Goal: Task Accomplishment & Management: Manage account settings

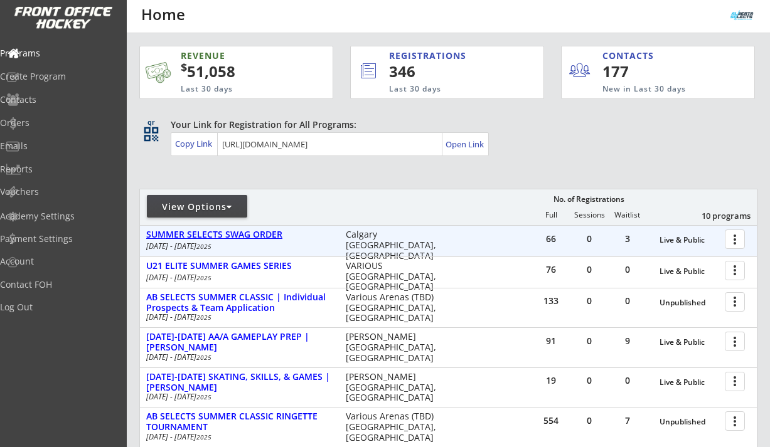
click at [253, 232] on div "SUMMER SELECTS SWAG ORDER" at bounding box center [239, 235] width 186 height 11
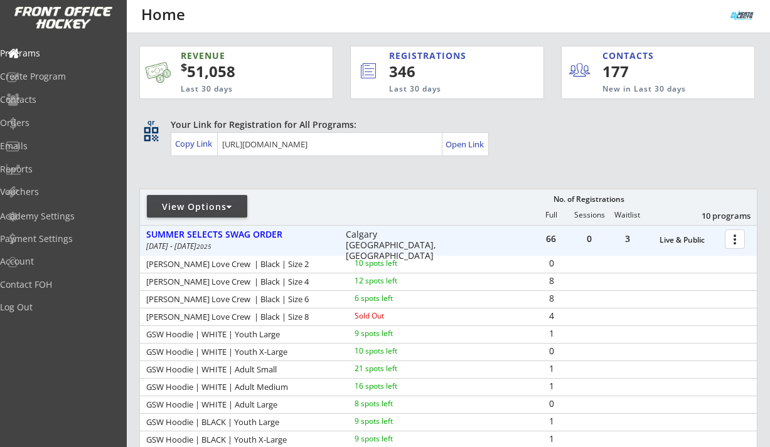
click at [736, 245] on div at bounding box center [737, 239] width 22 height 22
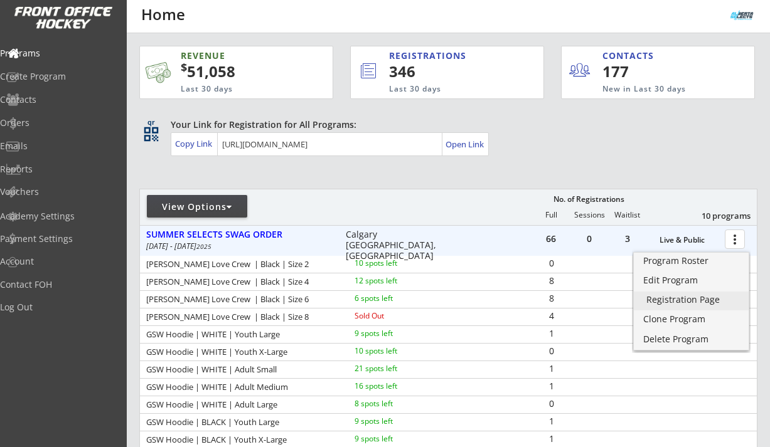
click at [692, 301] on div "Registration Page" at bounding box center [691, 300] width 90 height 9
click at [672, 298] on div "Registration Page" at bounding box center [691, 300] width 90 height 9
click at [644, 154] on div "Your Link for Registration for All Programs: Copy Link Open Link" at bounding box center [464, 138] width 587 height 38
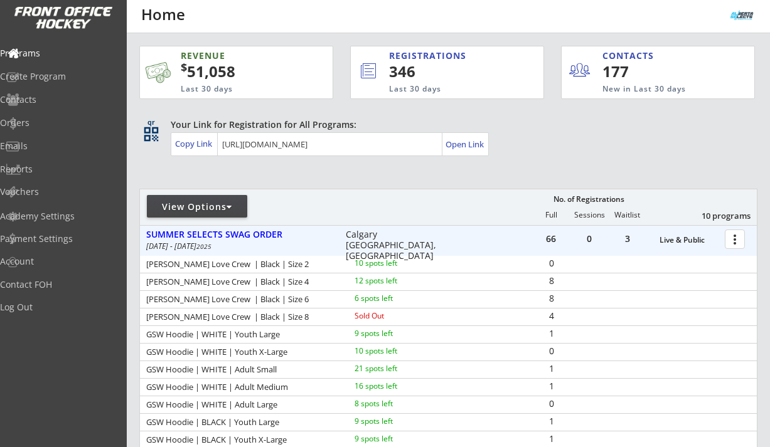
click at [735, 235] on div at bounding box center [737, 239] width 22 height 22
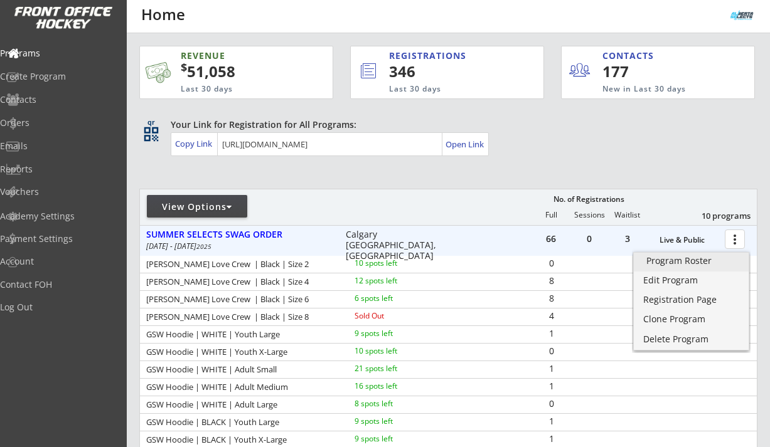
click at [696, 260] on div "Program Roster" at bounding box center [691, 261] width 90 height 9
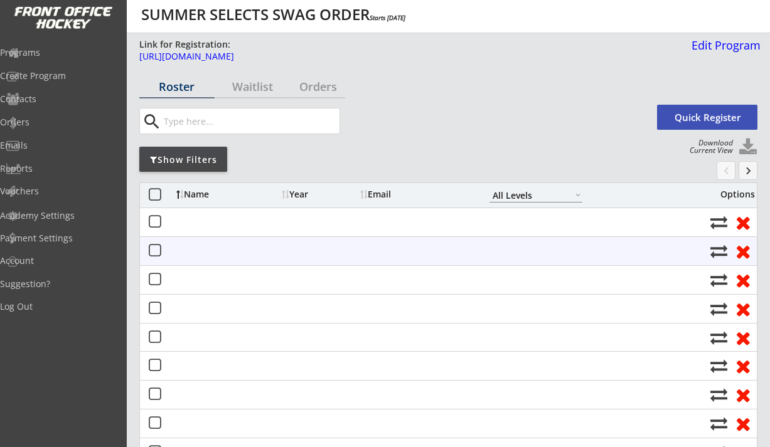
select select ""All Levels""
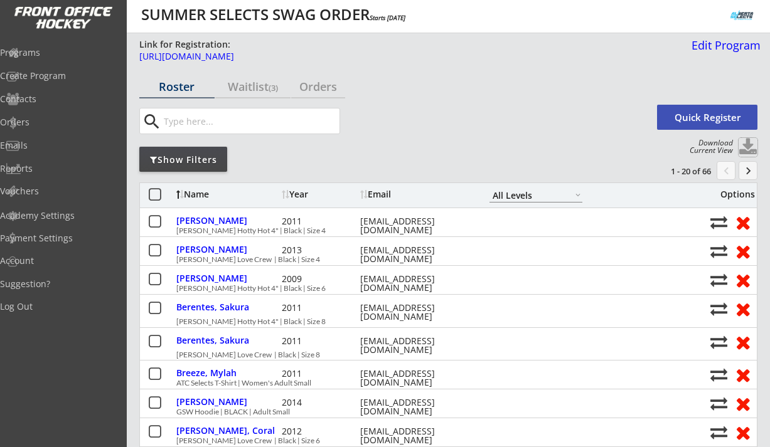
click at [749, 143] on button at bounding box center [748, 147] width 19 height 19
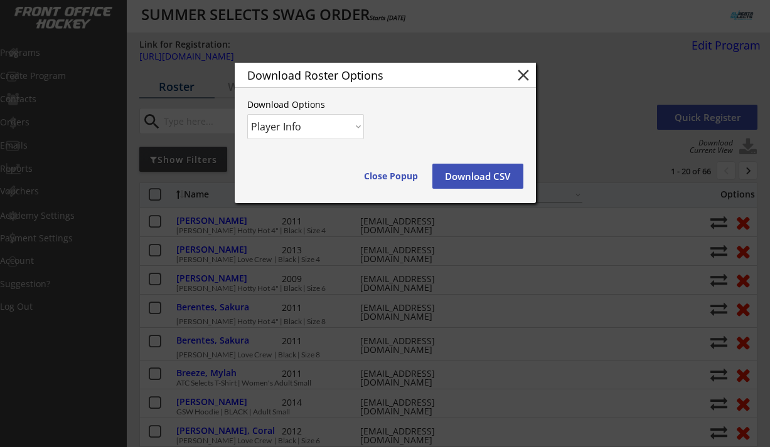
click at [336, 117] on select "Player Info Player and Order Info" at bounding box center [305, 126] width 117 height 25
select select ""Player and Order Info""
click at [247, 114] on select "Player Info Player and Order Info" at bounding box center [305, 126] width 117 height 25
click at [493, 173] on button "Download CSV" at bounding box center [477, 176] width 91 height 25
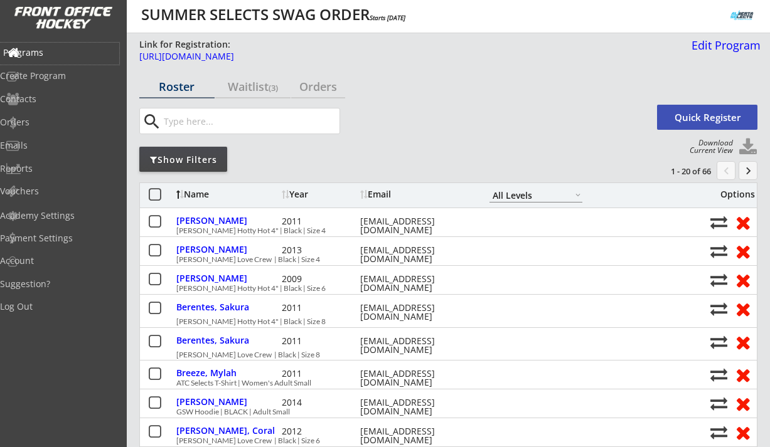
click at [56, 48] on div "Programs" at bounding box center [59, 52] width 113 height 9
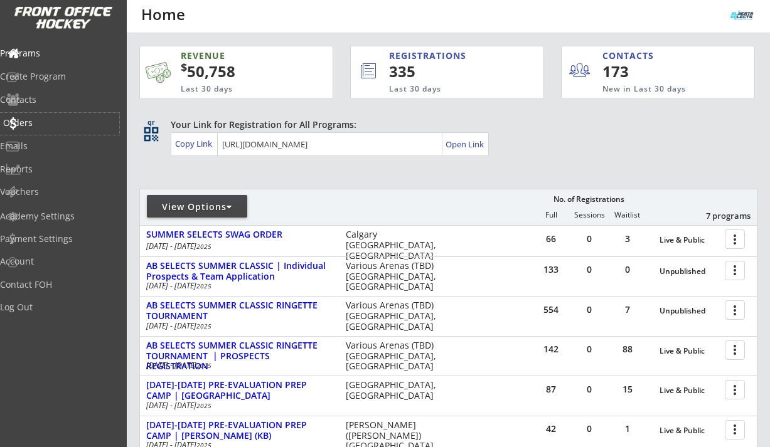
click at [52, 115] on div "Orders" at bounding box center [59, 124] width 119 height 22
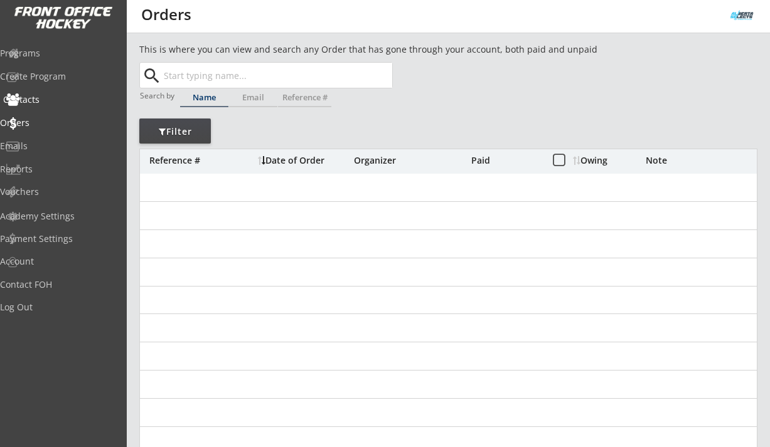
click at [181, 72] on input "text" at bounding box center [276, 75] width 231 height 25
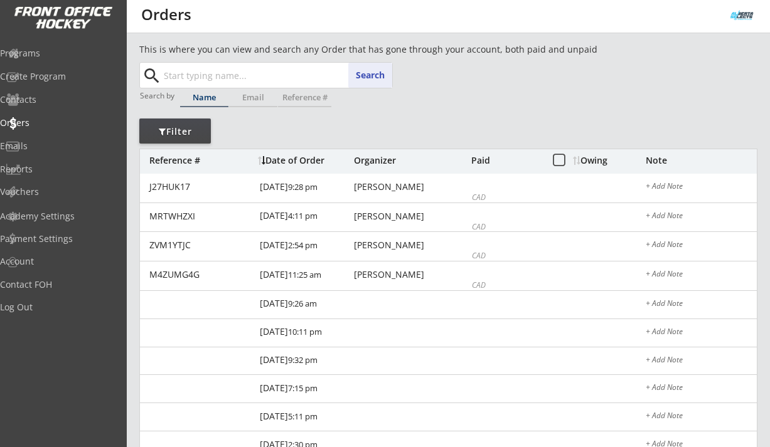
paste input "reneelandry@hotmail.com"
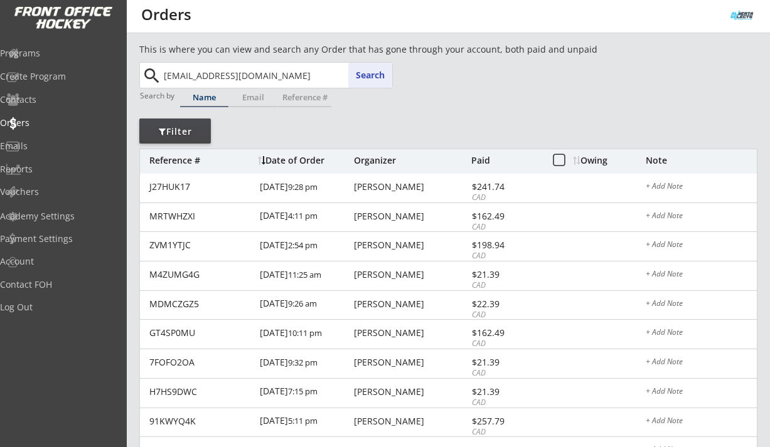
click at [372, 75] on button "Search" at bounding box center [370, 75] width 44 height 25
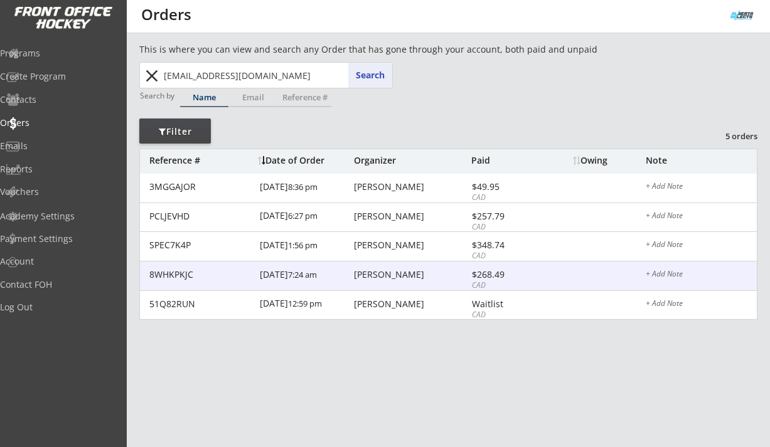
click at [395, 272] on div "Renee Landry" at bounding box center [411, 274] width 114 height 9
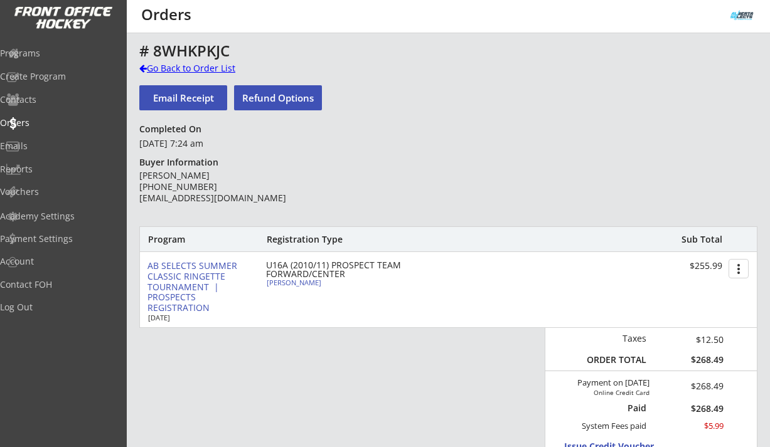
click at [153, 66] on div "Go Back to Order List" at bounding box center [203, 68] width 129 height 13
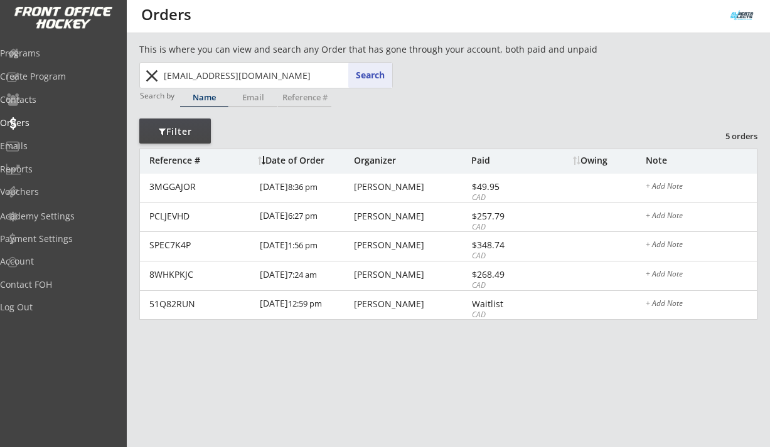
click at [180, 70] on input "reneelandry@hotmail.com" at bounding box center [276, 75] width 231 height 25
paste input "accounts@ramtonhomes.ca"
click at [362, 78] on button "Search" at bounding box center [370, 75] width 44 height 25
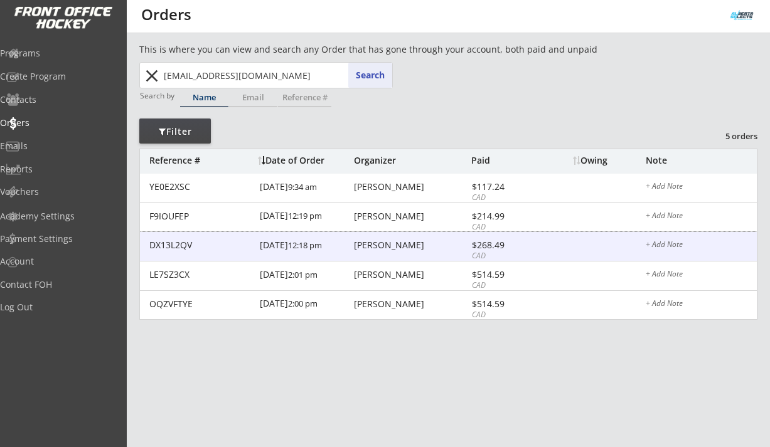
click at [375, 238] on div "DX13L2QV 8/05/25 12:18 pm Amy Burton $268.49 CAD + Add Note" at bounding box center [448, 246] width 617 height 29
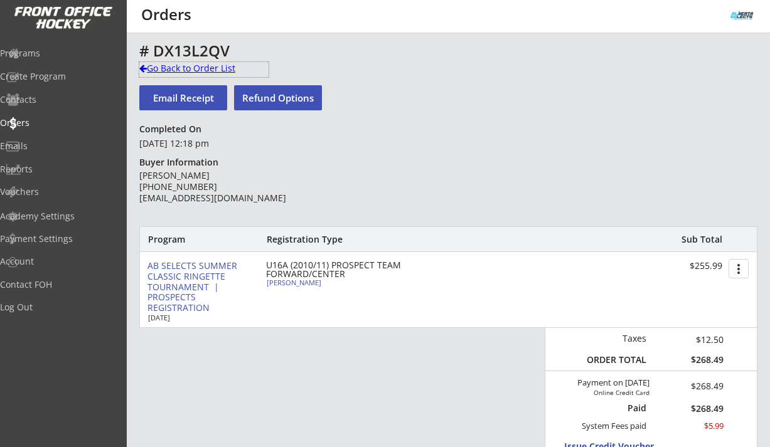
click at [188, 67] on div "Go Back to Order List" at bounding box center [203, 68] width 129 height 13
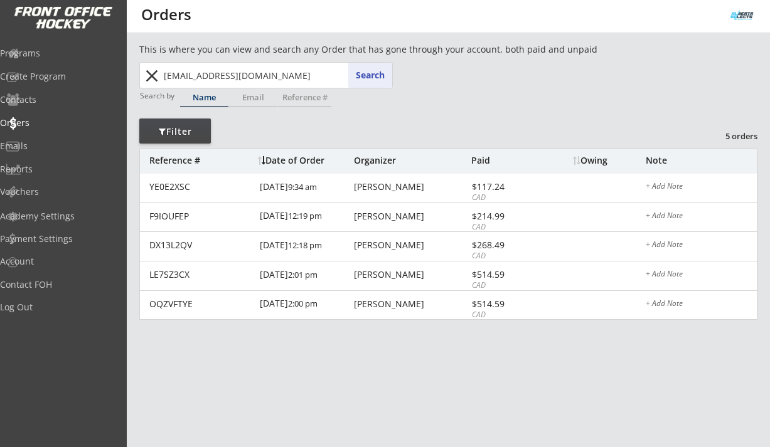
click at [181, 73] on input "accounts@ramtonhomes.ca" at bounding box center [276, 75] width 231 height 25
paste input "melissaconnelly@hotmail.com"
click at [368, 79] on button "Search" at bounding box center [370, 75] width 44 height 25
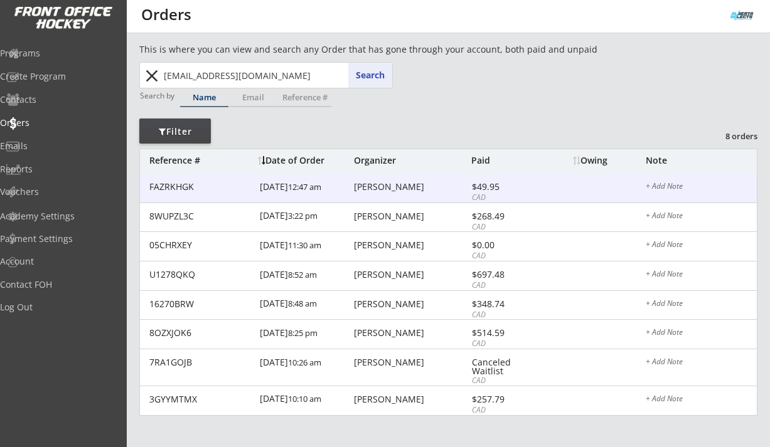
click at [375, 212] on div "Melissa Connelly" at bounding box center [411, 216] width 114 height 9
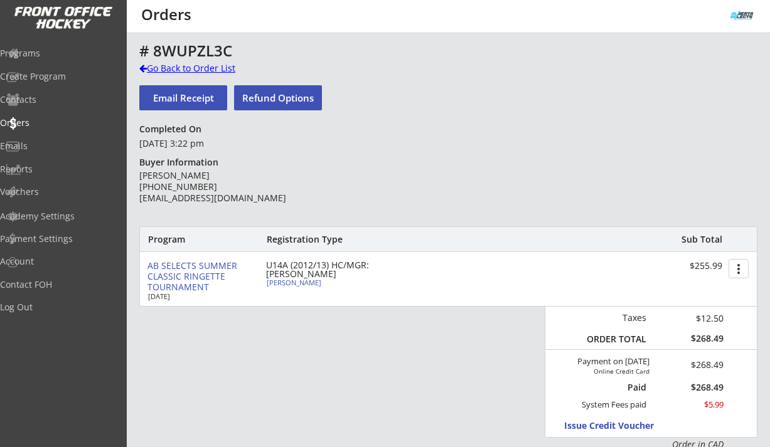
click at [188, 67] on div "Go Back to Order List" at bounding box center [203, 68] width 129 height 13
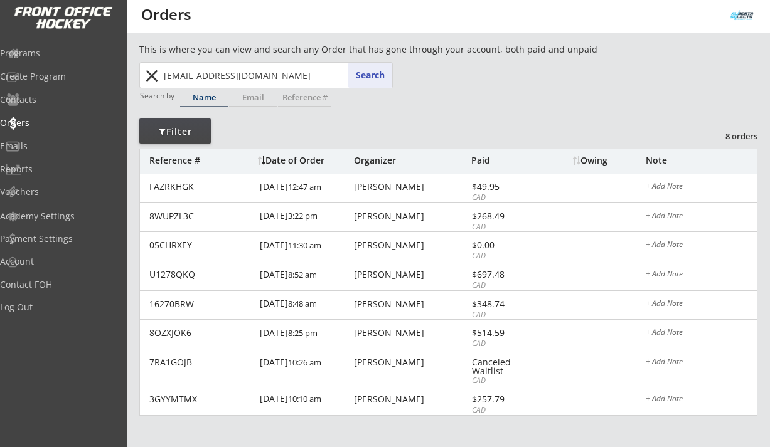
click at [195, 73] on input "melissaconnelly@hotmail.com" at bounding box center [276, 75] width 231 height 25
paste input "ctkissel@g"
type input "ctkissel@gmail.com"
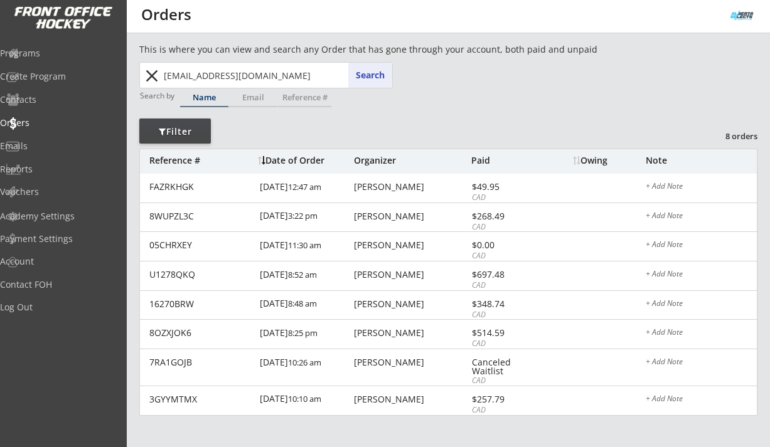
click at [360, 72] on button "Search" at bounding box center [370, 75] width 44 height 25
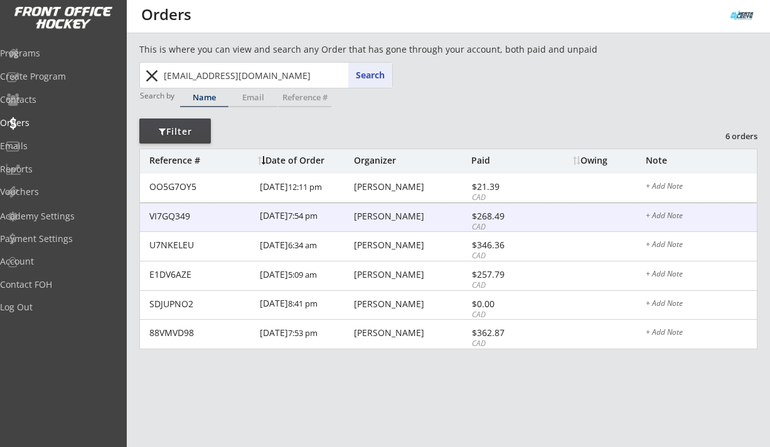
click at [375, 218] on div "Christine Kissel" at bounding box center [411, 216] width 114 height 9
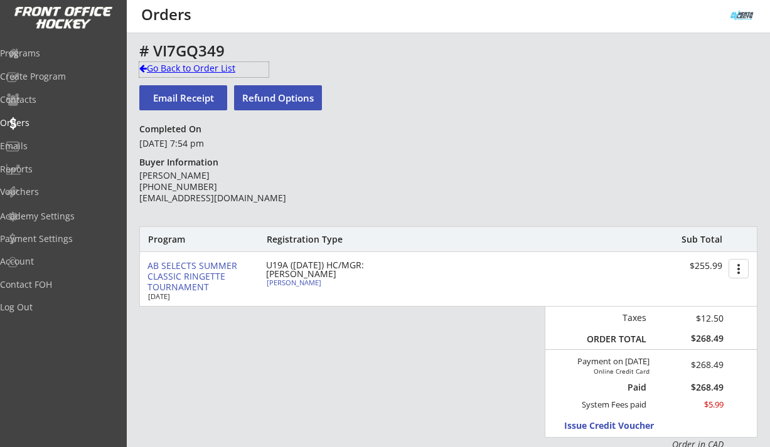
click at [180, 70] on div "Go Back to Order List" at bounding box center [203, 68] width 129 height 13
